Goal: Information Seeking & Learning: Find specific page/section

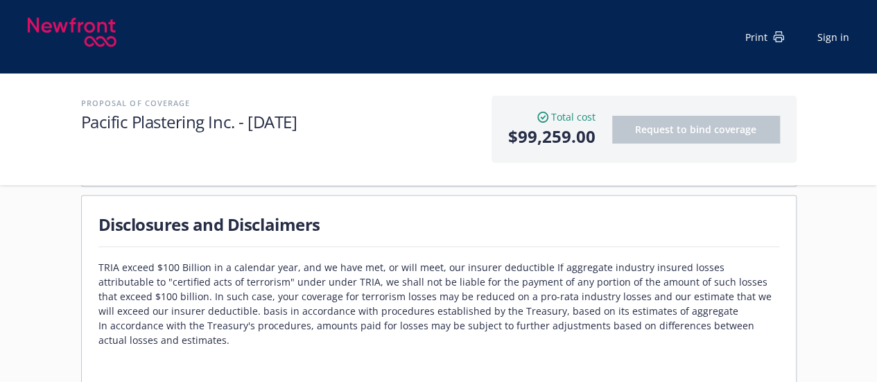
scroll to position [403, 0]
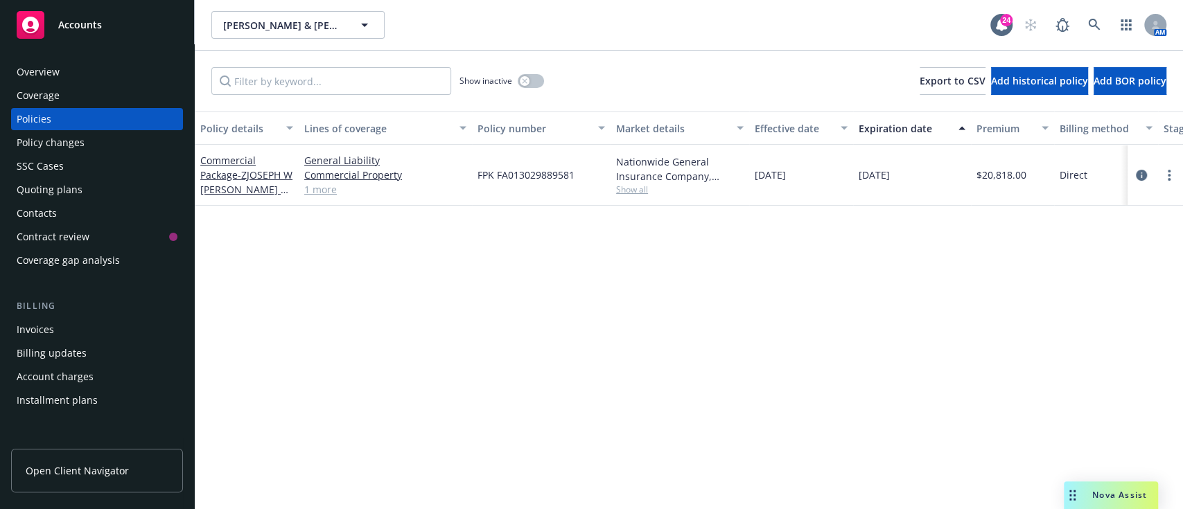
click at [36, 62] on div "Overview" at bounding box center [38, 72] width 43 height 22
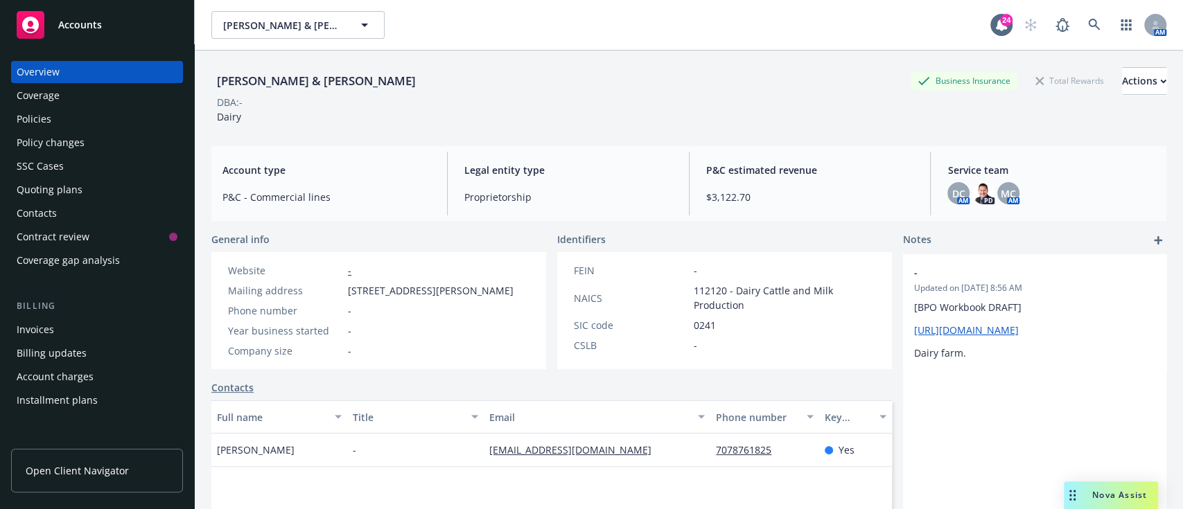
click at [55, 112] on div "Policies" at bounding box center [97, 119] width 161 height 22
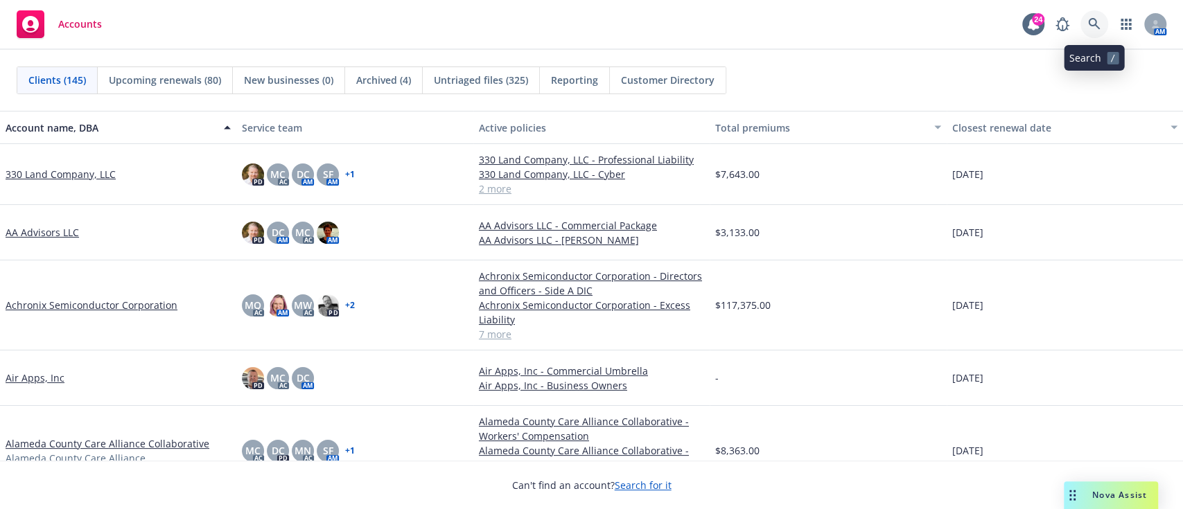
click at [1089, 15] on link at bounding box center [1094, 24] width 28 height 28
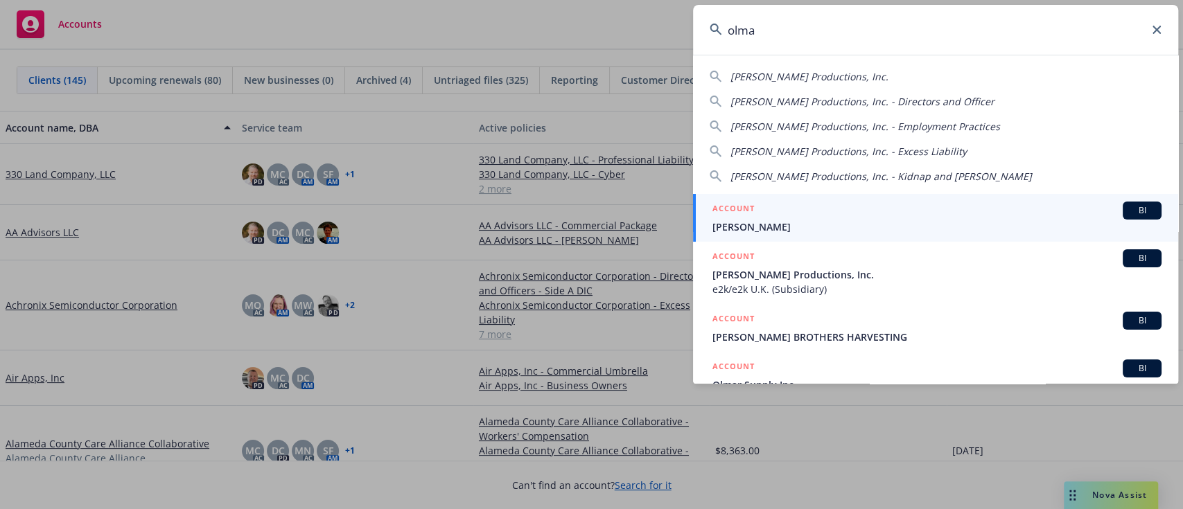
type input "olmar"
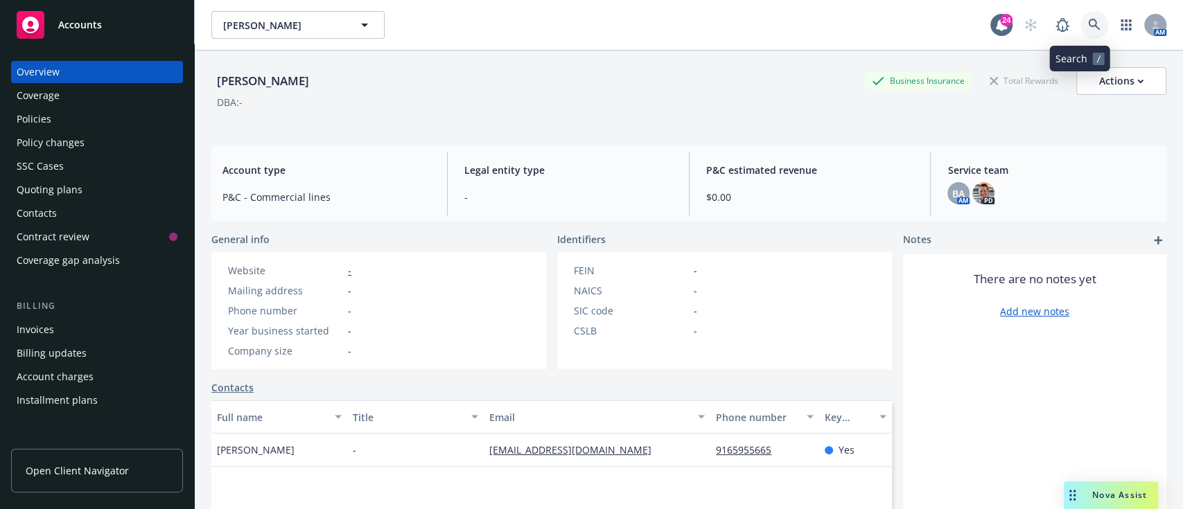
click at [1092, 24] on link at bounding box center [1094, 25] width 28 height 28
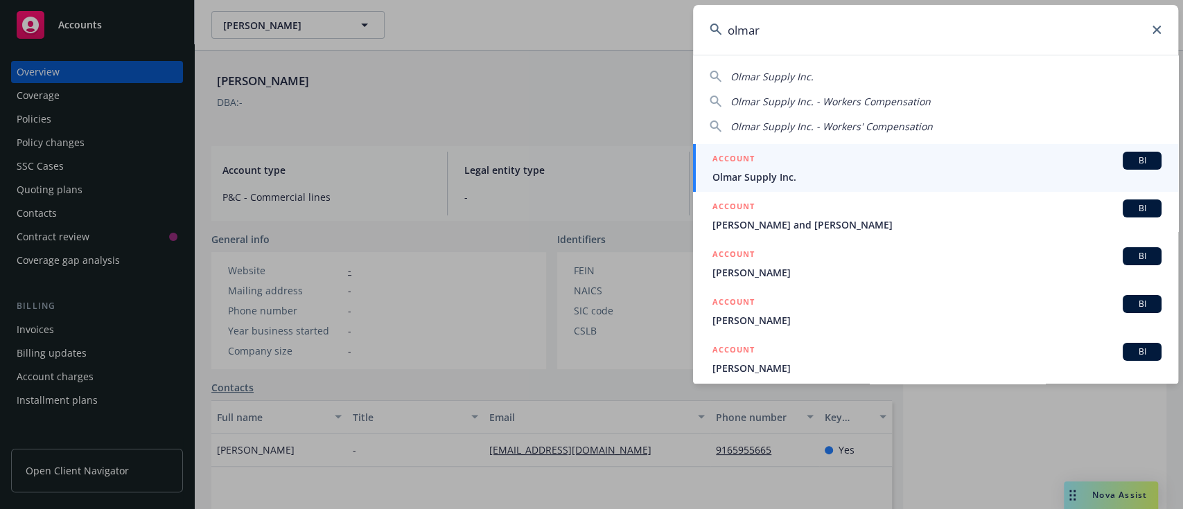
type input "olmar"
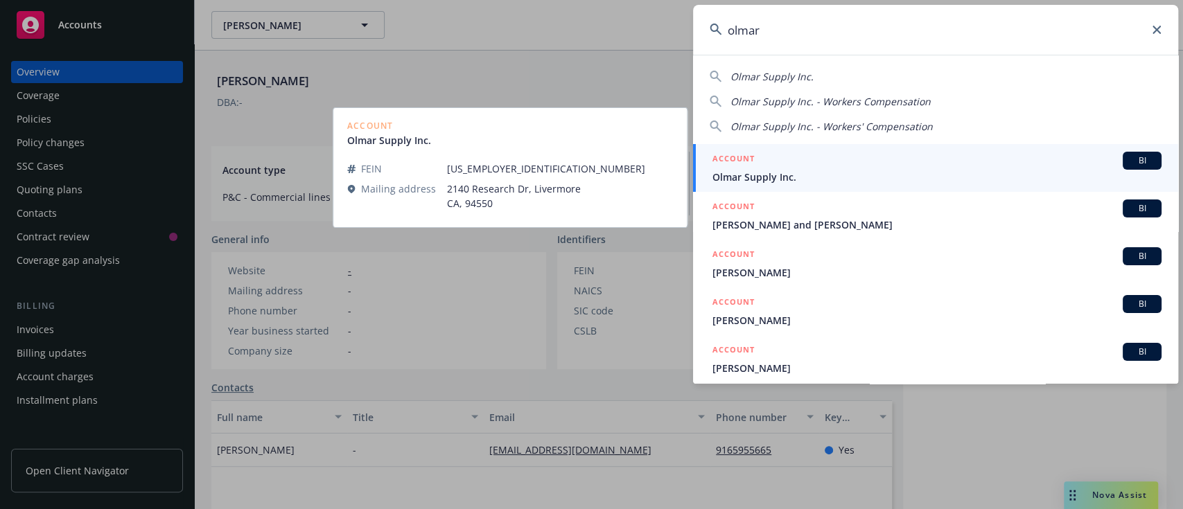
click at [815, 164] on div "ACCOUNT BI" at bounding box center [936, 161] width 449 height 18
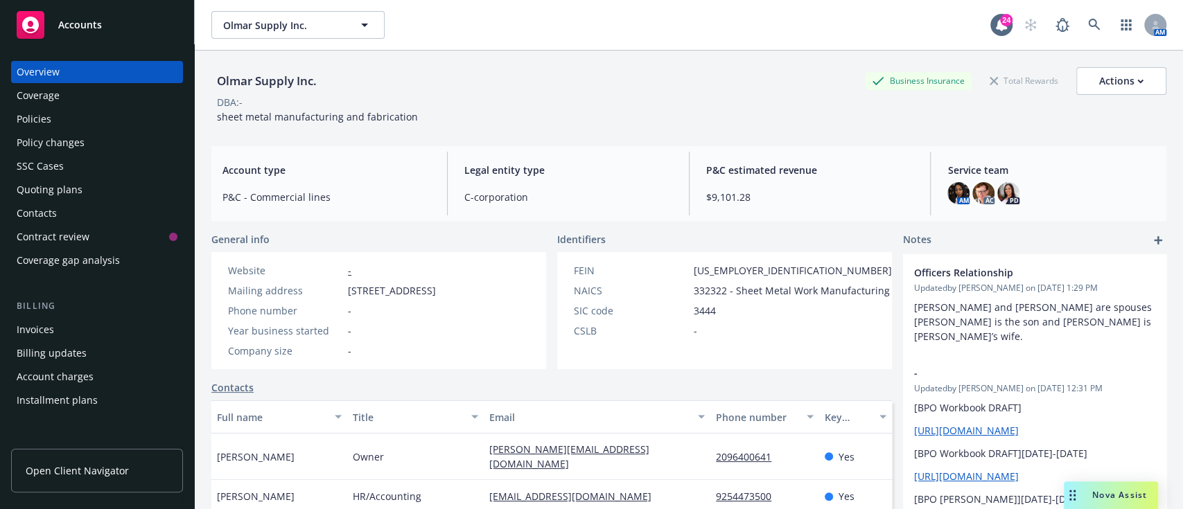
click at [815, 164] on span "P&C estimated revenue" at bounding box center [810, 170] width 208 height 15
click at [813, 163] on span "P&C estimated revenue" at bounding box center [810, 170] width 208 height 15
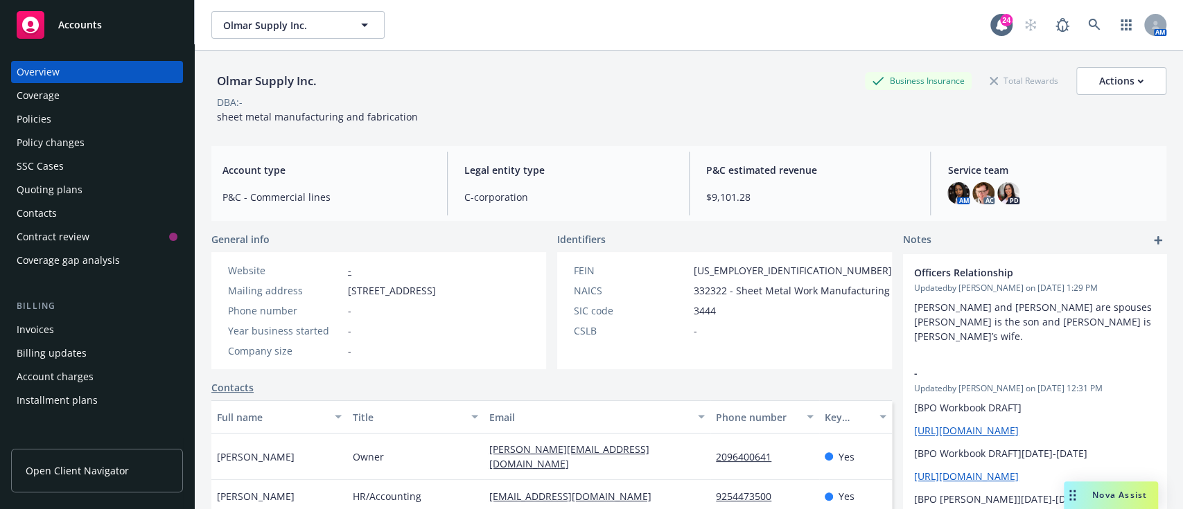
click at [813, 163] on span "P&C estimated revenue" at bounding box center [810, 170] width 208 height 15
click at [818, 162] on div "P&C estimated revenue $9,101.28" at bounding box center [810, 184] width 230 height 64
click at [818, 163] on span "P&C estimated revenue" at bounding box center [810, 170] width 208 height 15
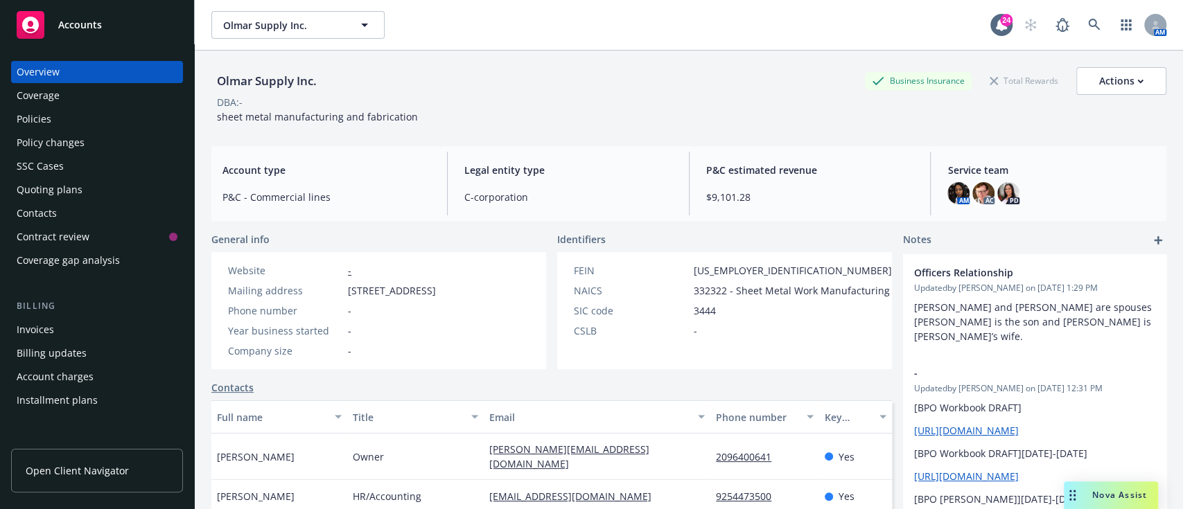
click at [819, 163] on span "P&C estimated revenue" at bounding box center [810, 170] width 208 height 15
click at [829, 188] on div "P&C estimated revenue $9,101.28" at bounding box center [810, 184] width 230 height 64
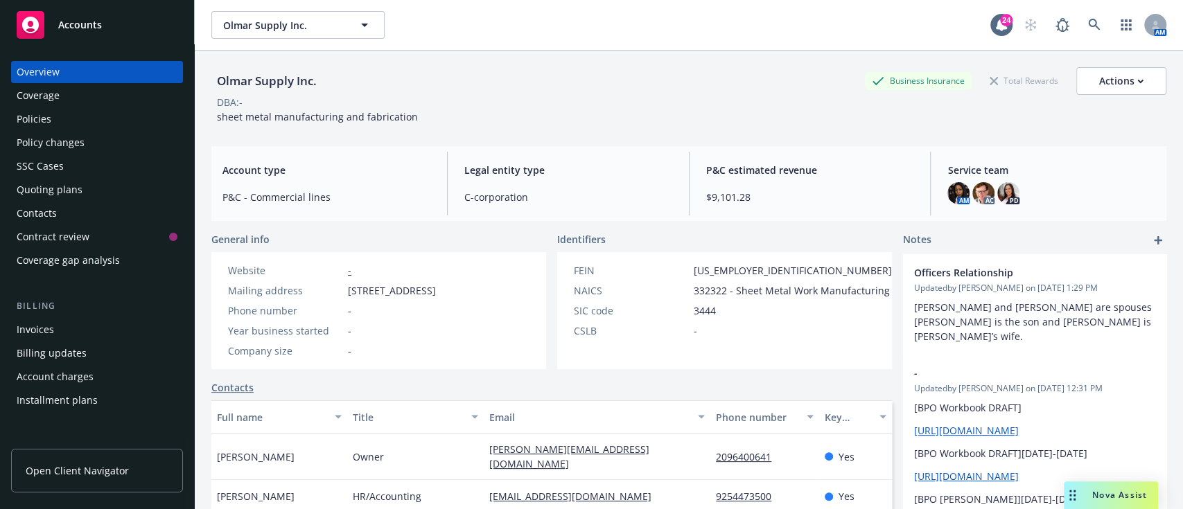
click at [828, 180] on div "P&C estimated revenue $9,101.28" at bounding box center [810, 184] width 230 height 64
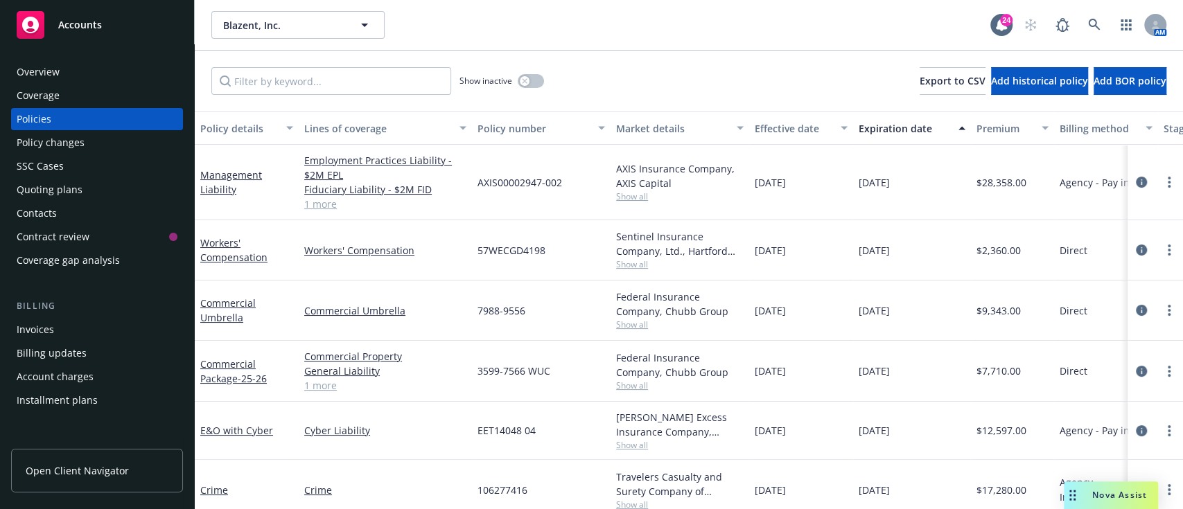
click at [56, 80] on div "Overview" at bounding box center [38, 72] width 43 height 22
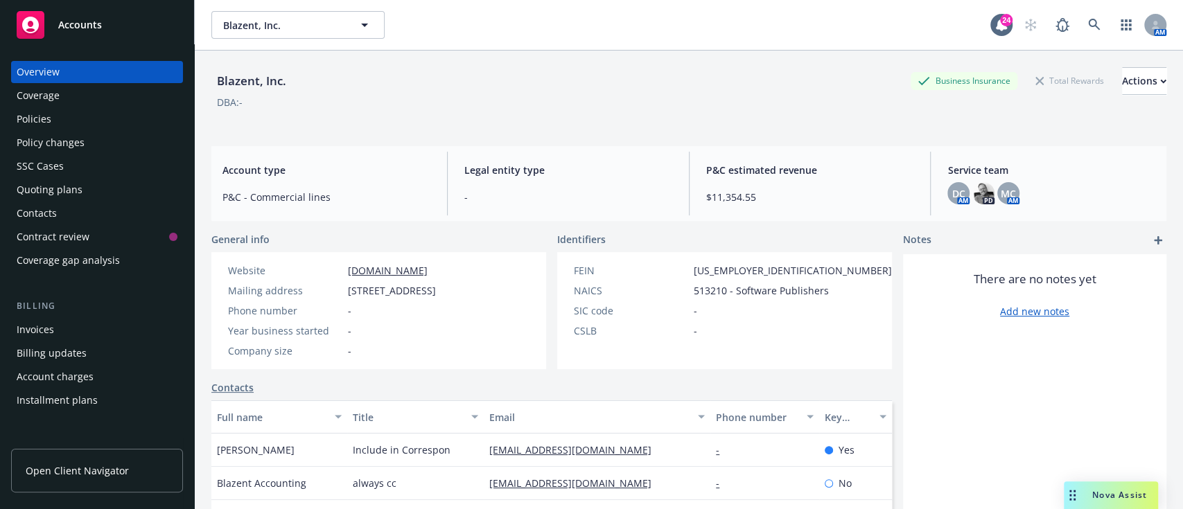
click at [24, 111] on div "Policies" at bounding box center [34, 119] width 35 height 22
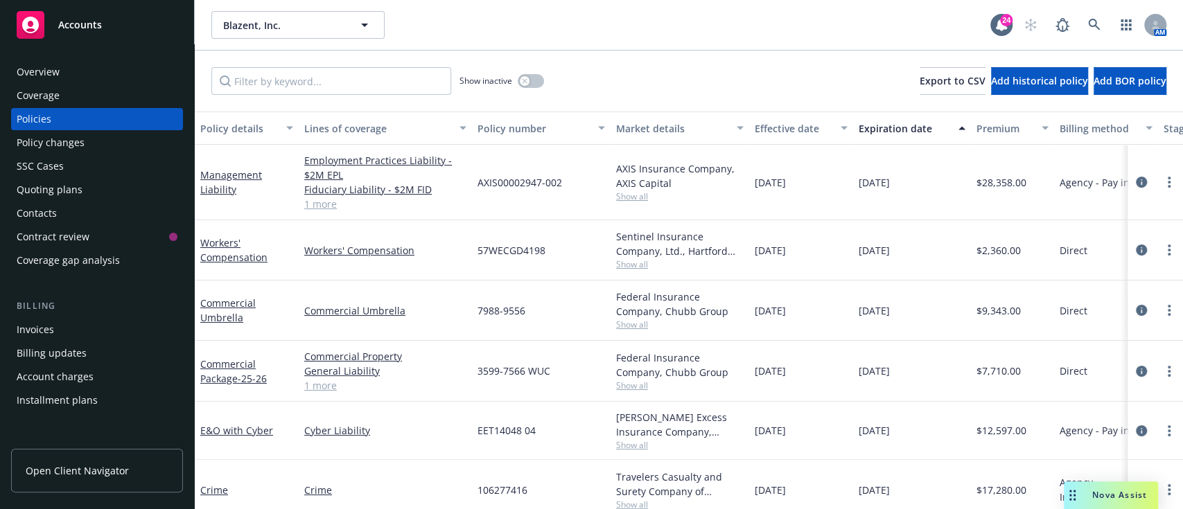
click at [322, 201] on link "1 more" at bounding box center [385, 204] width 162 height 15
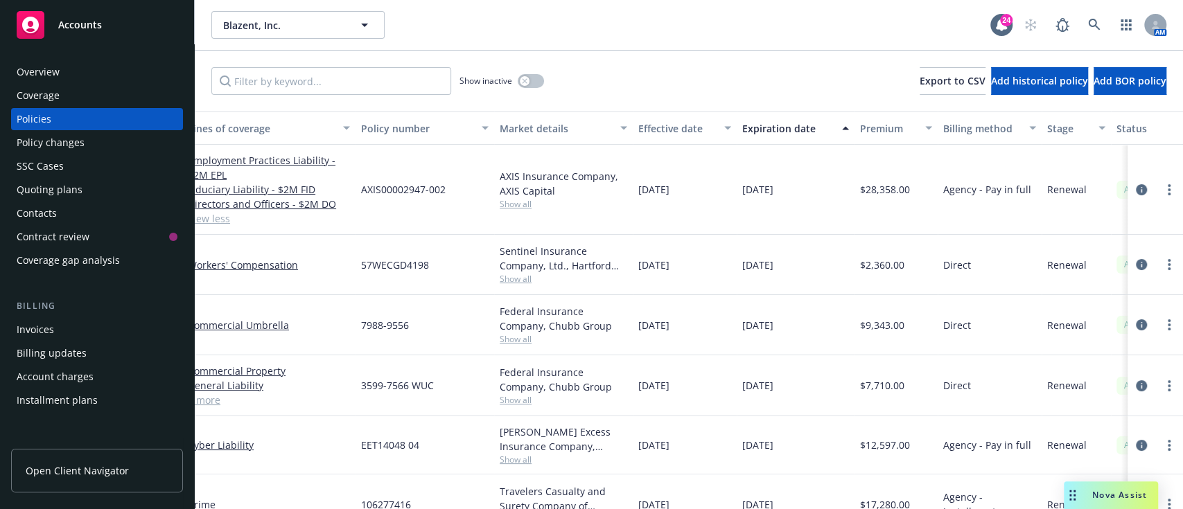
scroll to position [0, 110]
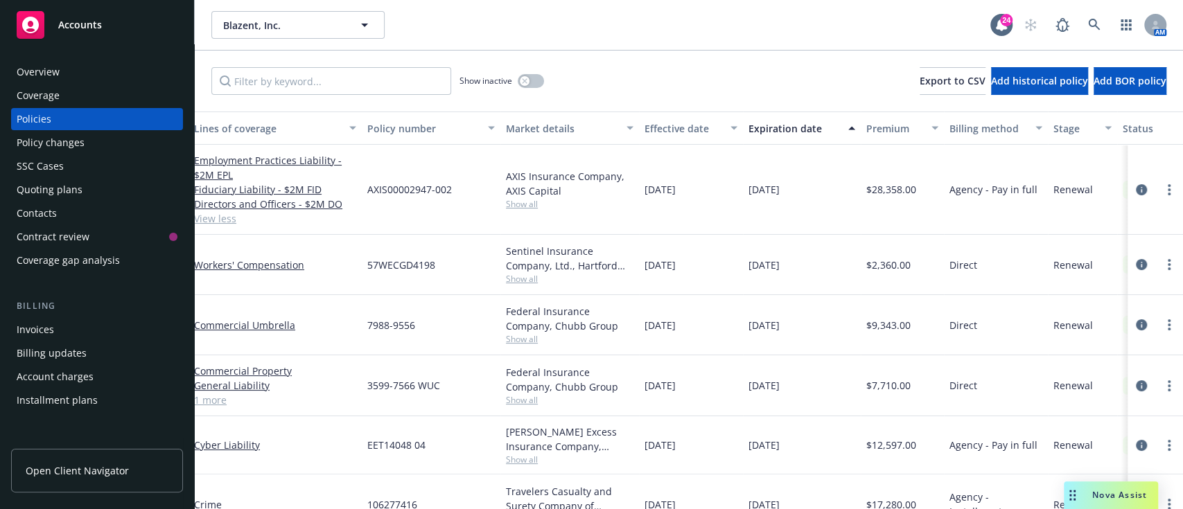
drag, startPoint x: 833, startPoint y: 193, endPoint x: 455, endPoint y: 166, distance: 379.3
drag, startPoint x: 455, startPoint y: 166, endPoint x: 372, endPoint y: 188, distance: 85.6
click at [372, 188] on span "AXIS00002947-002" at bounding box center [409, 189] width 85 height 15
drag, startPoint x: 812, startPoint y: 206, endPoint x: 402, endPoint y: 193, distance: 410.4
drag, startPoint x: 402, startPoint y: 193, endPoint x: 335, endPoint y: 233, distance: 77.7
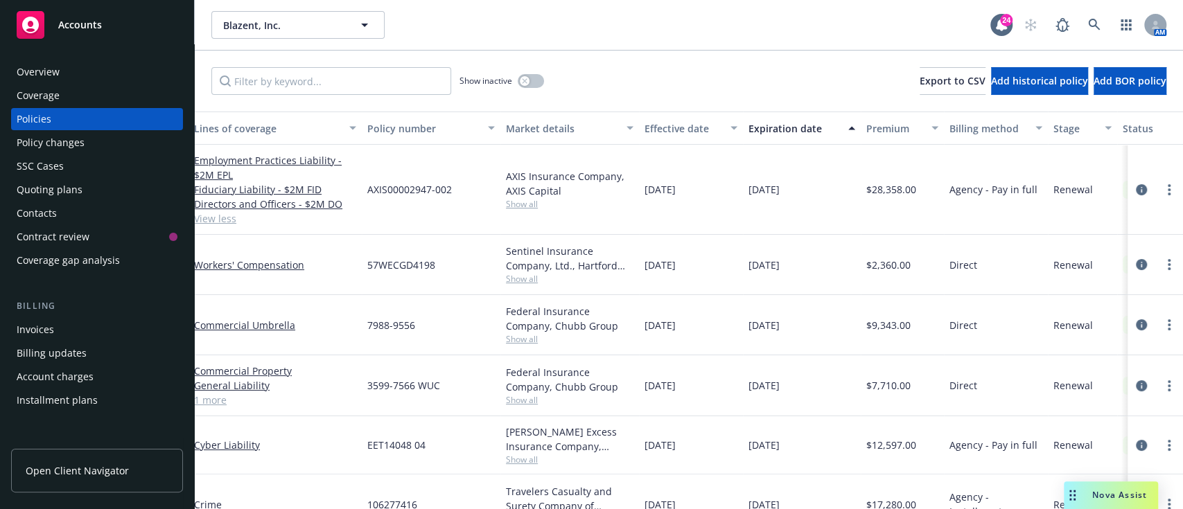
click at [335, 233] on div "Employment Practices Liability - $2M EPL Fiduciary Liability - $2M FID Director…" at bounding box center [274, 190] width 173 height 90
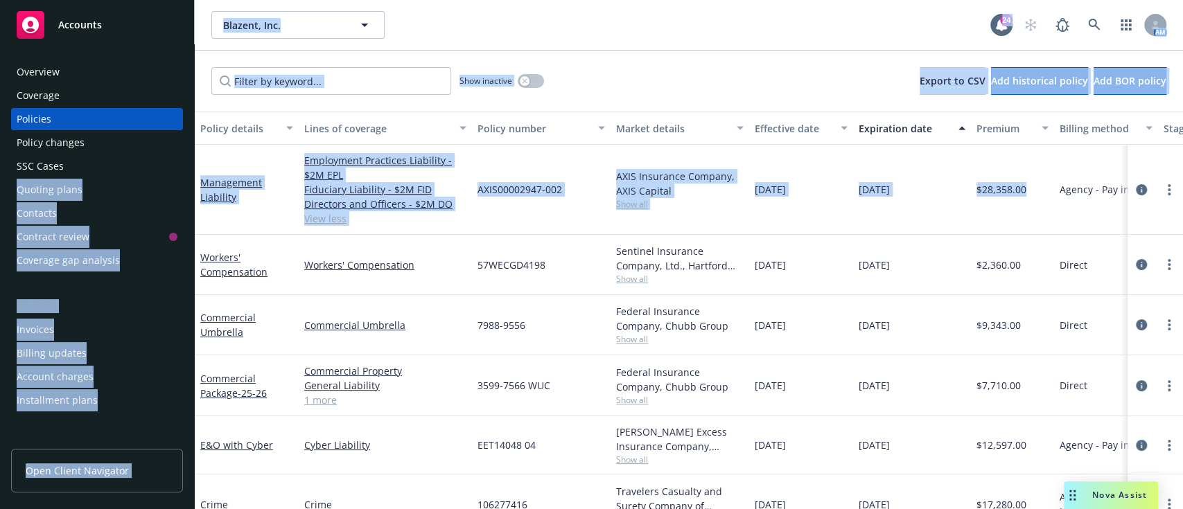
scroll to position [0, 0]
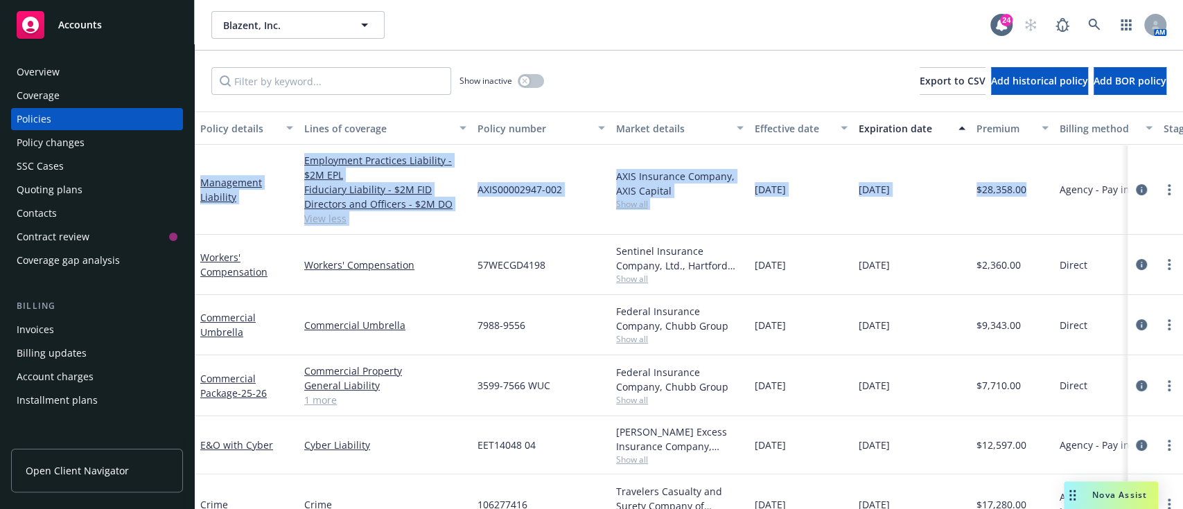
drag, startPoint x: 921, startPoint y: 209, endPoint x: 202, endPoint y: 170, distance: 719.6
click at [202, 170] on div "Management Liability Employment Practices Liability - $2M EPL Fiduciary Liabili…" at bounding box center [863, 190] width 1337 height 90
copy div "Management Liability Employment Practices Liability - $2M EPL Fiduciary Liabili…"
click at [50, 69] on div "Overview" at bounding box center [38, 72] width 43 height 22
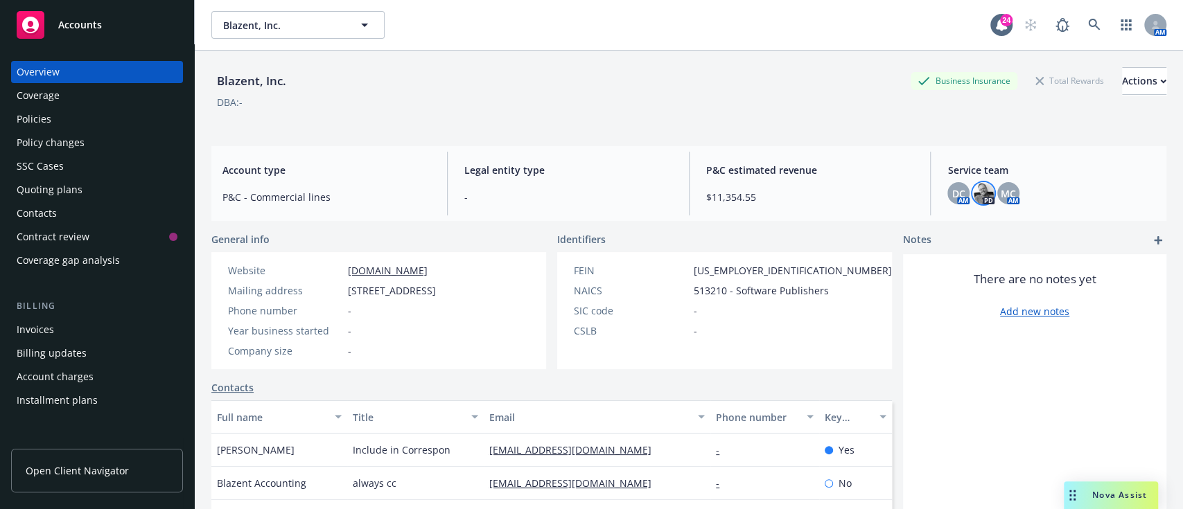
click at [972, 197] on img at bounding box center [983, 193] width 22 height 22
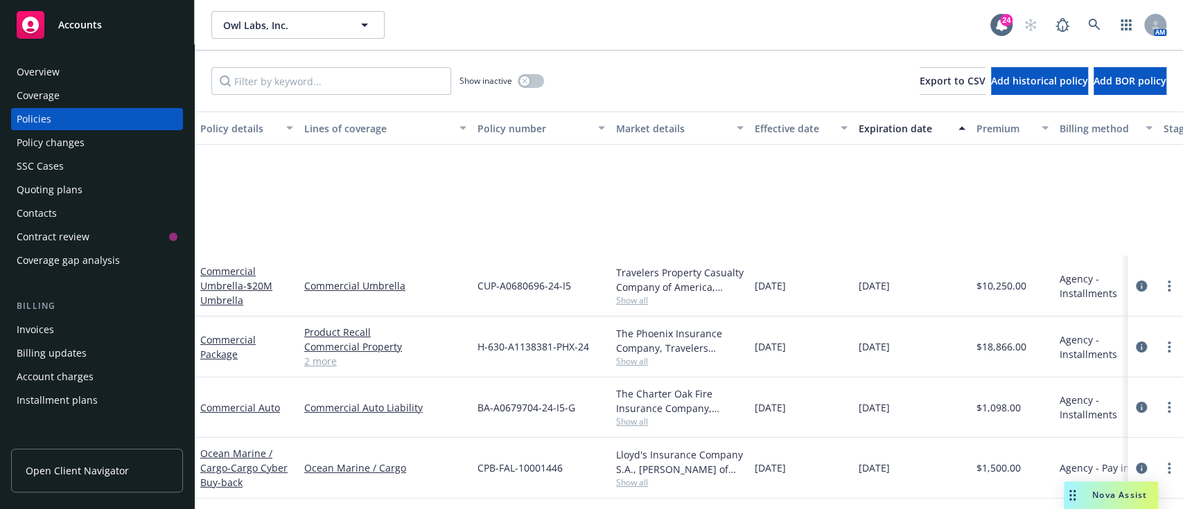
scroll to position [238, 0]
